Goal: Information Seeking & Learning: Learn about a topic

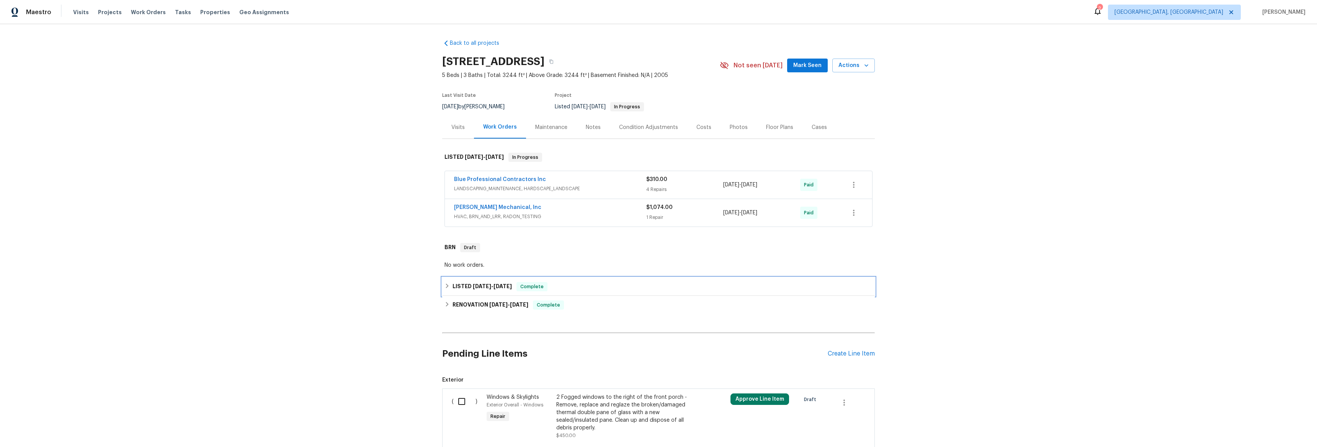
click at [444, 280] on div "LISTED [DATE] - [DATE] Complete" at bounding box center [658, 287] width 433 height 18
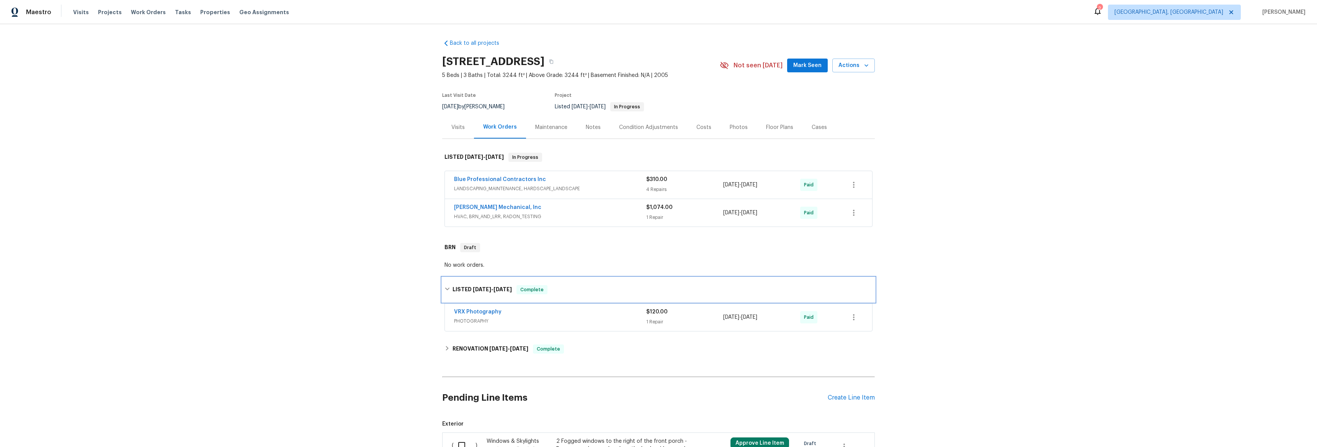
drag, startPoint x: 444, startPoint y: 280, endPoint x: 445, endPoint y: 284, distance: 4.0
click at [445, 280] on div "LISTED [DATE] - [DATE] Complete" at bounding box center [658, 290] width 433 height 25
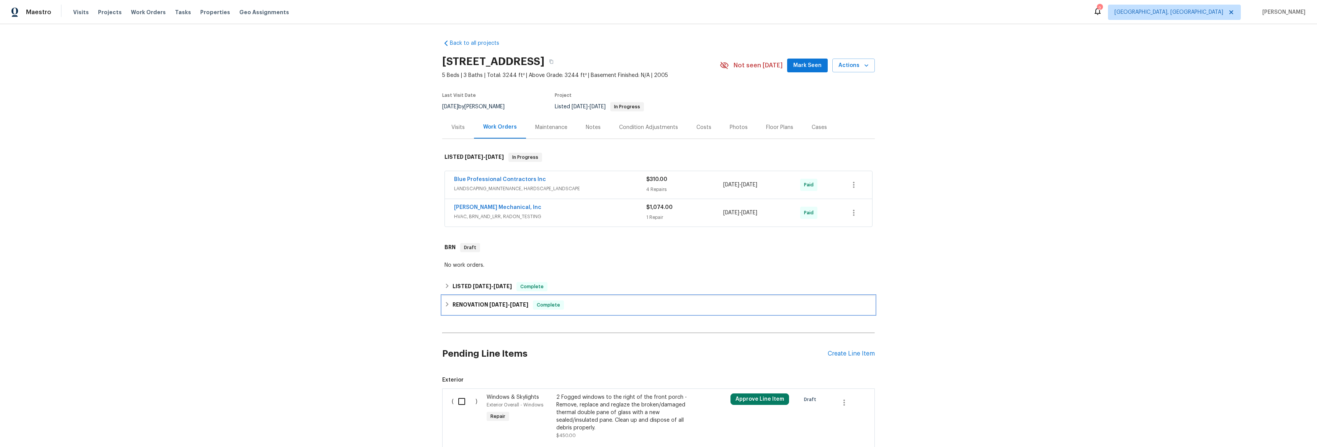
click at [453, 309] on h6 "RENOVATION [DATE] - [DATE]" at bounding box center [491, 305] width 76 height 9
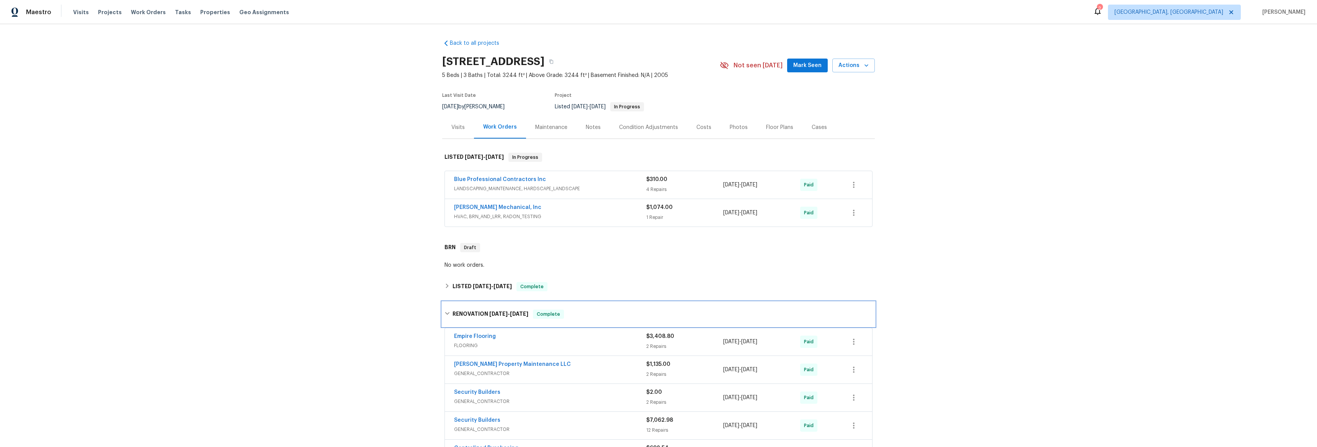
click at [448, 307] on div "RENOVATION [DATE] - [DATE] Complete" at bounding box center [658, 314] width 433 height 25
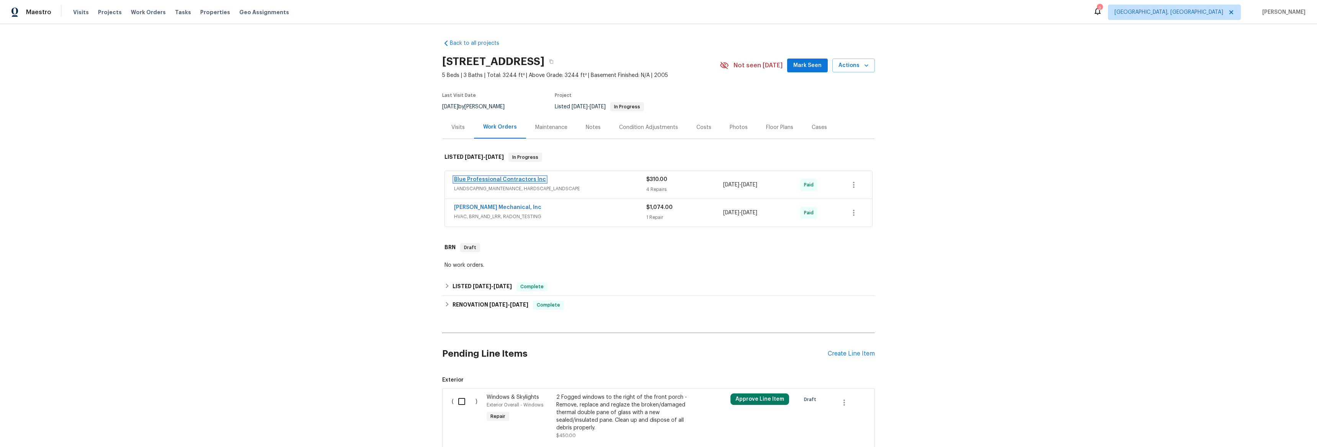
click at [467, 180] on link "Blue Professional Contractors Inc" at bounding box center [500, 179] width 92 height 5
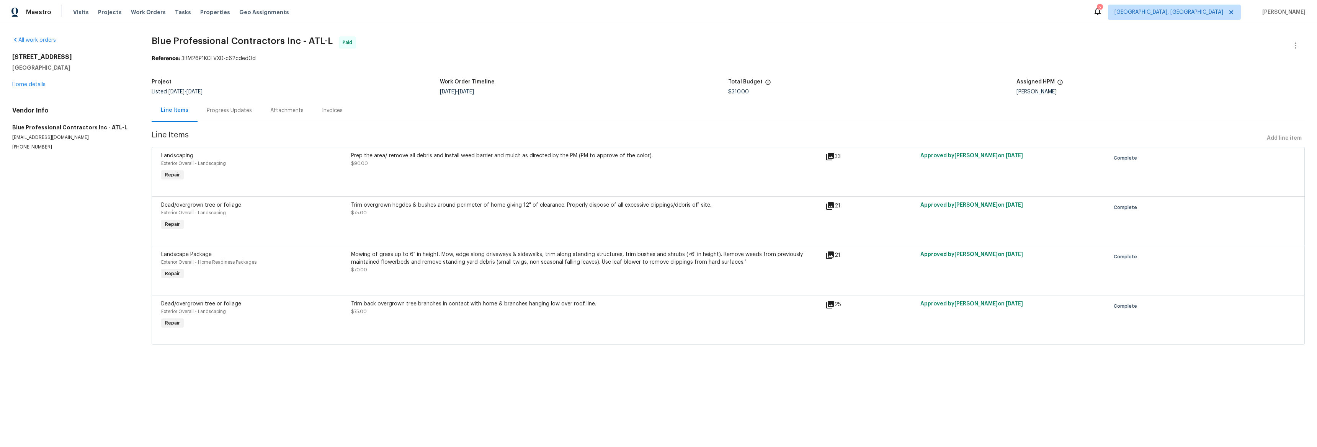
click at [33, 81] on div "[STREET_ADDRESS] Home details" at bounding box center [72, 70] width 121 height 35
click at [41, 88] on div "All work orders [STREET_ADDRESS] Home details Vendor Info Blue Professional Con…" at bounding box center [72, 93] width 121 height 114
click at [40, 85] on link "Home details" at bounding box center [28, 84] width 33 height 5
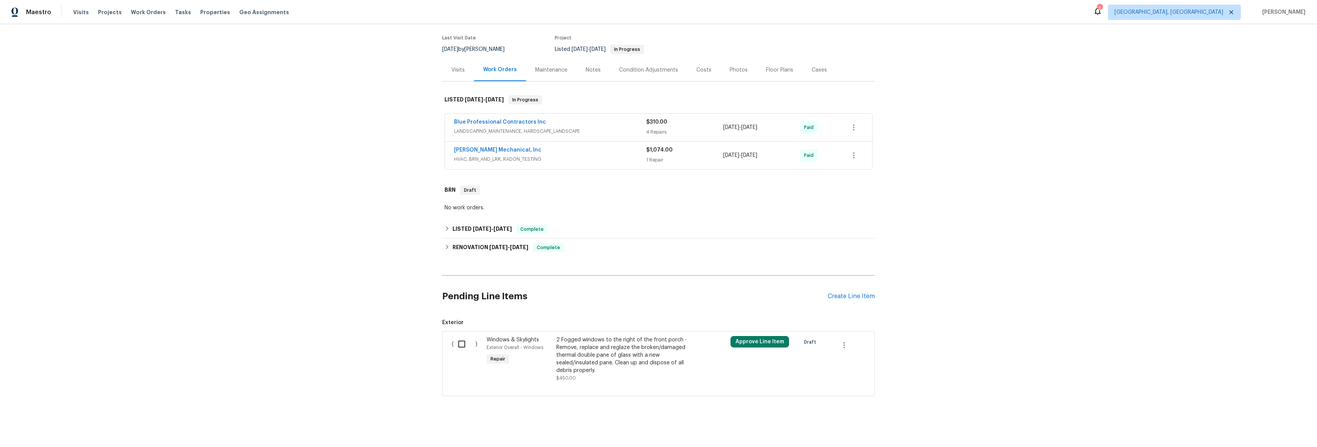
scroll to position [59, 0]
click at [459, 246] on h6 "RENOVATION [DATE] - [DATE]" at bounding box center [491, 246] width 76 height 9
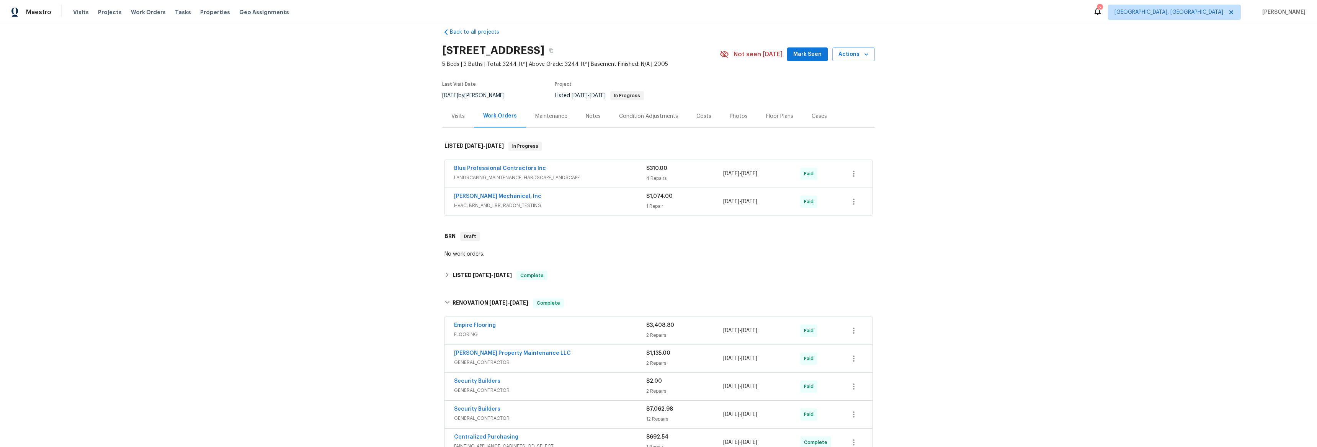
scroll to position [0, 0]
